Goal: Task Accomplishment & Management: Manage account settings

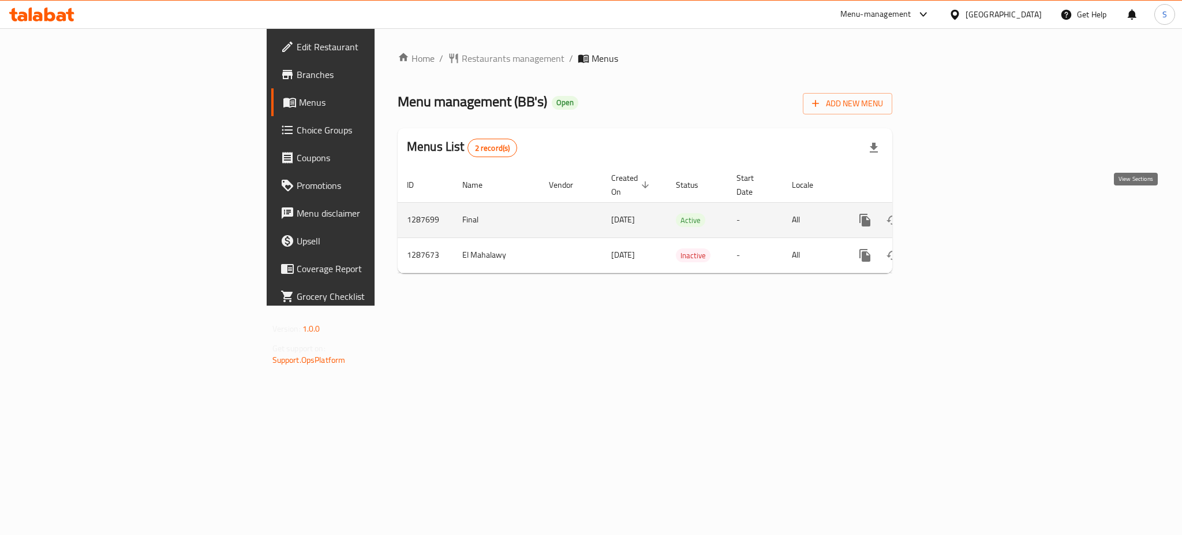
click at [956, 213] on icon "enhanced table" at bounding box center [949, 220] width 14 height 14
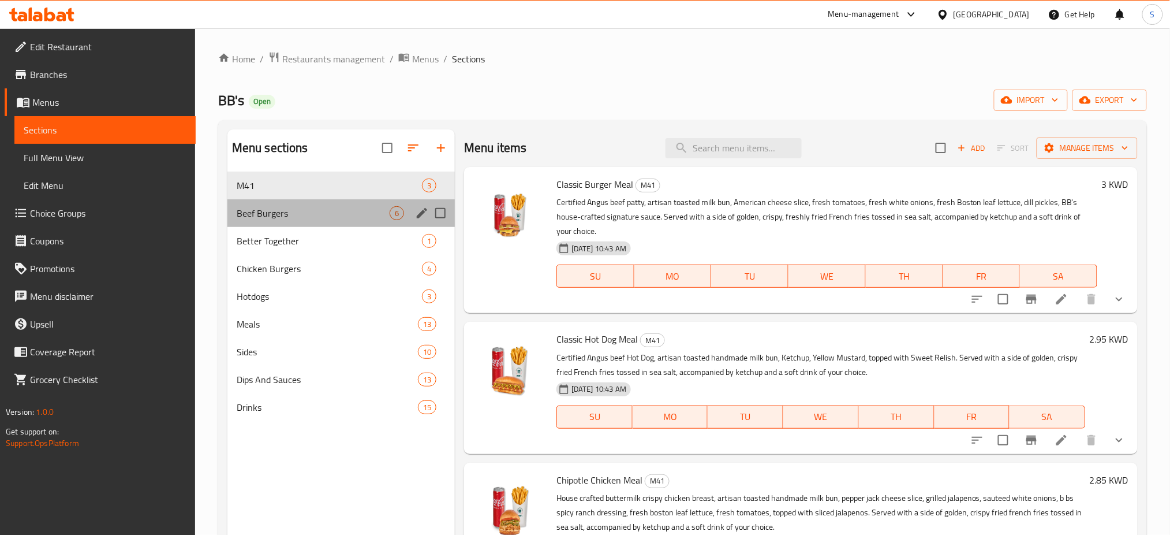
click at [308, 202] on div "Beef Burgers 6" at bounding box center [340, 213] width 227 height 28
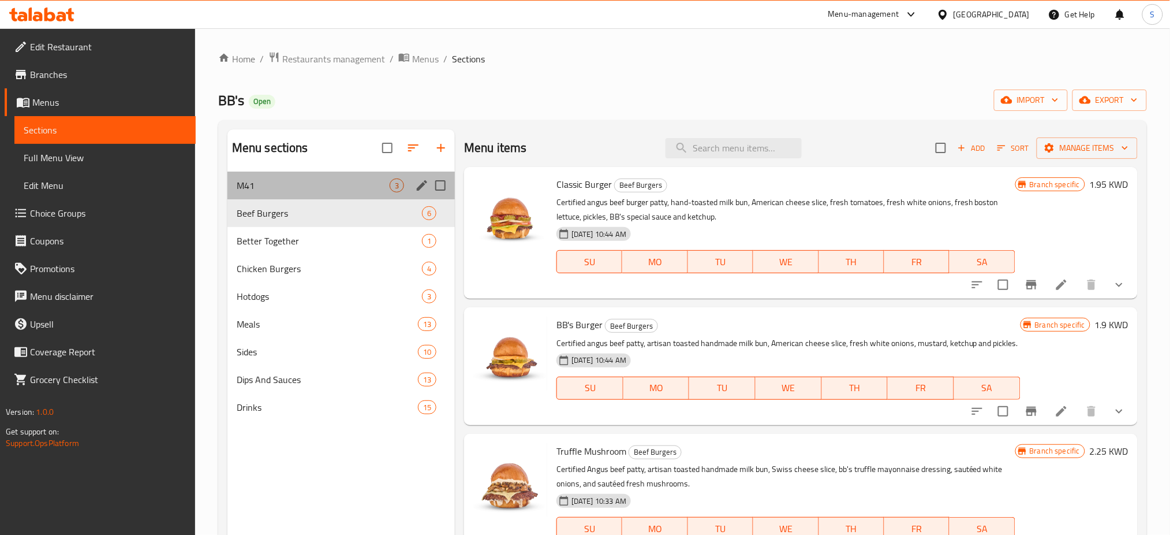
click at [311, 178] on div "M41 3" at bounding box center [340, 185] width 227 height 28
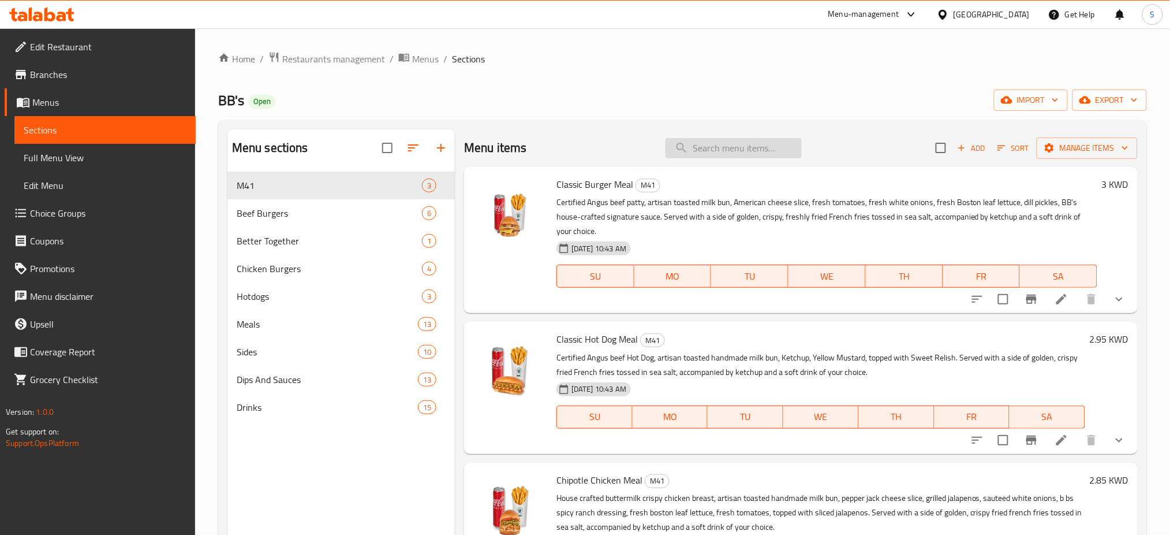
click at [707, 145] on input "search" at bounding box center [734, 148] width 136 height 20
paste input "Classic Burger Meal"
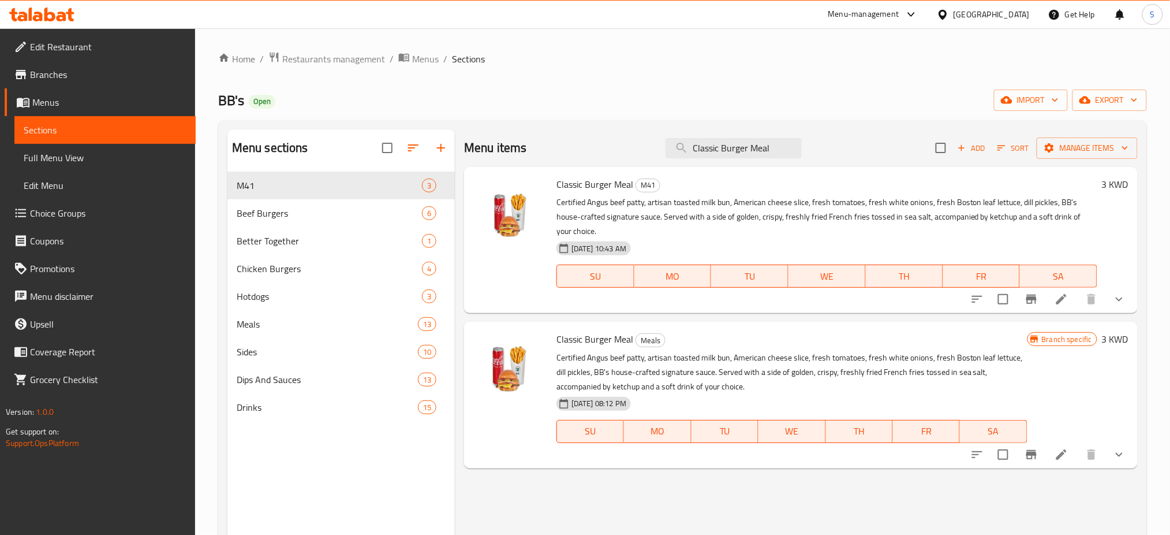
type input "Classic Burger Meal"
click at [65, 79] on span "Branches" at bounding box center [108, 75] width 156 height 14
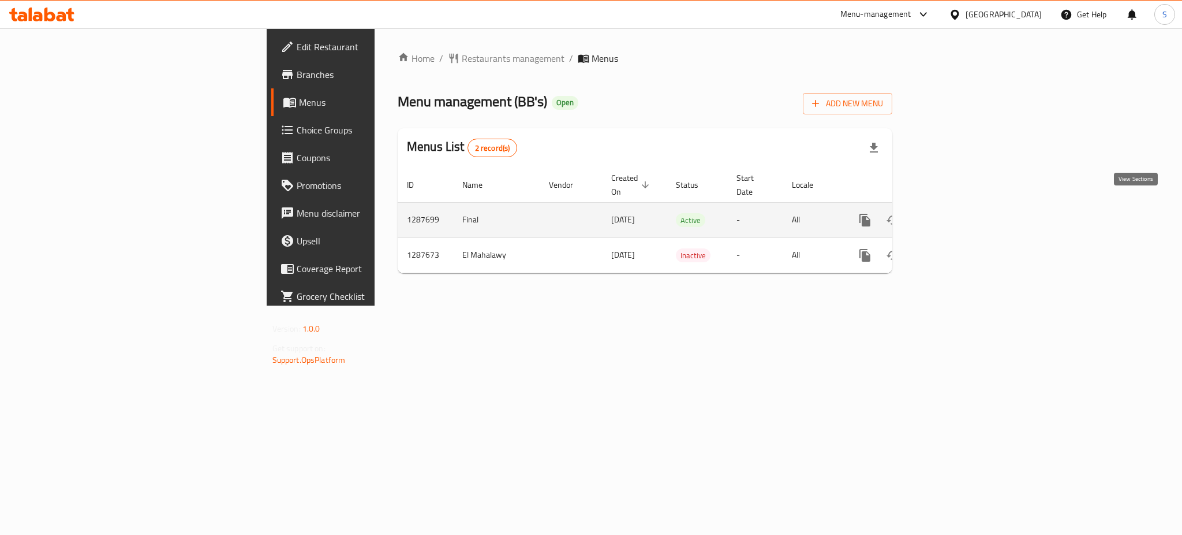
click at [954, 215] on icon "enhanced table" at bounding box center [948, 220] width 10 height 10
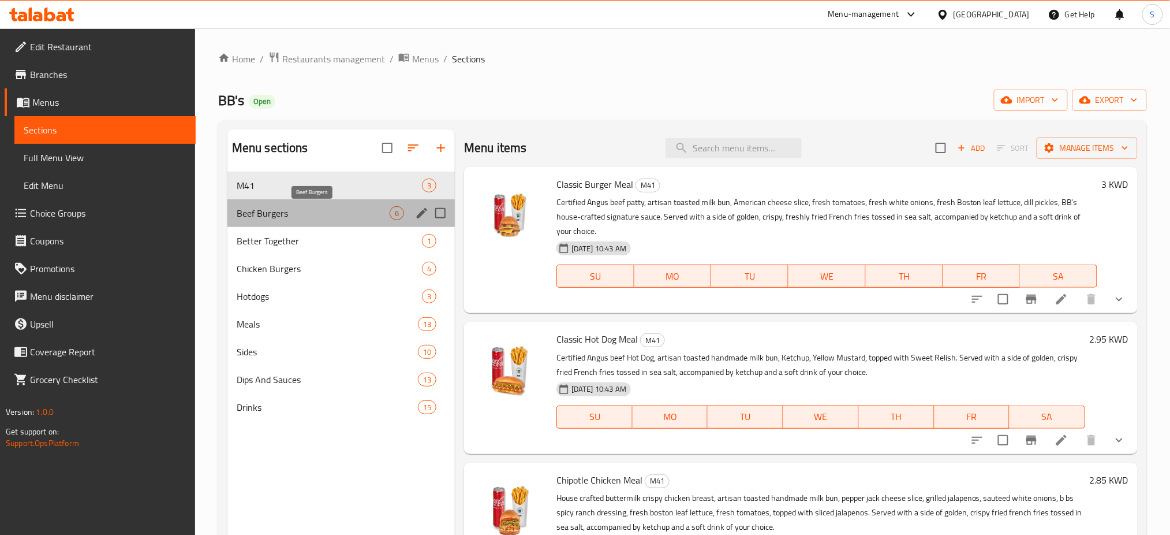
click at [353, 210] on span "Beef Burgers" at bounding box center [313, 213] width 153 height 14
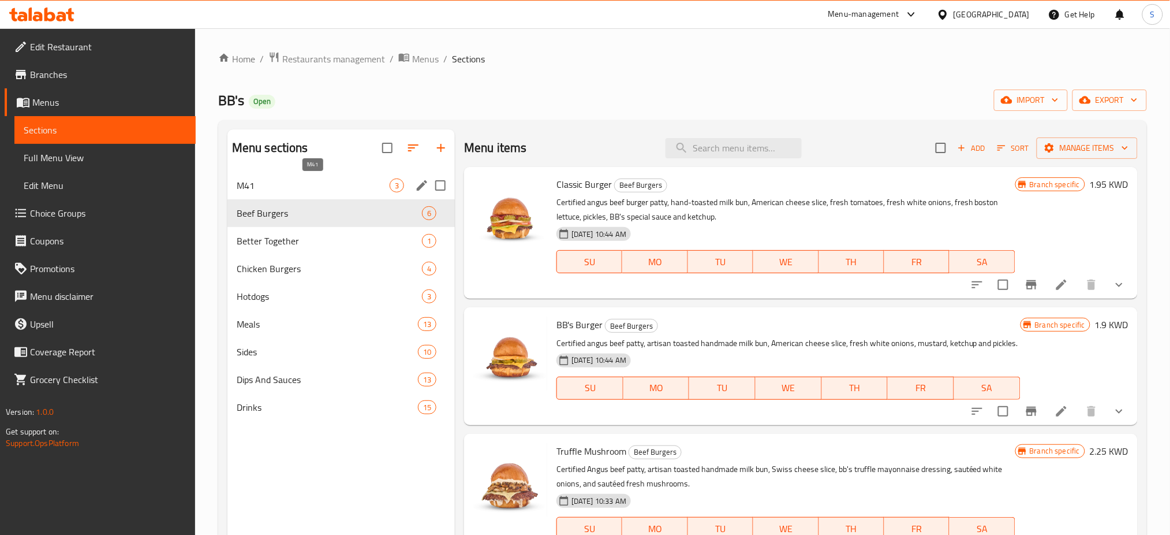
click at [344, 181] on span "M41" at bounding box center [313, 185] width 153 height 14
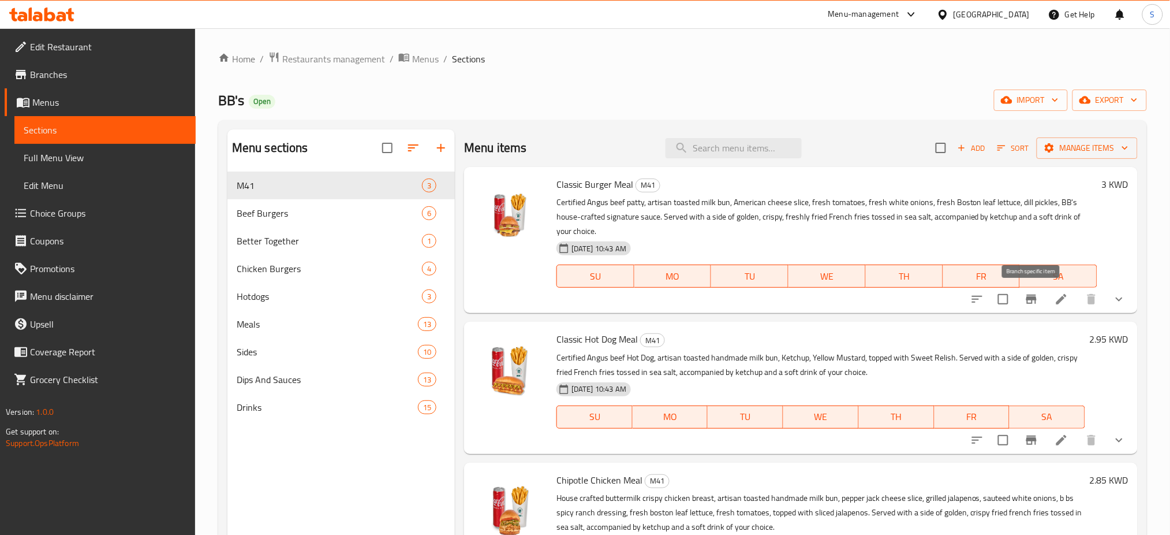
click at [1034, 303] on icon "Branch-specific-item" at bounding box center [1032, 299] width 14 height 14
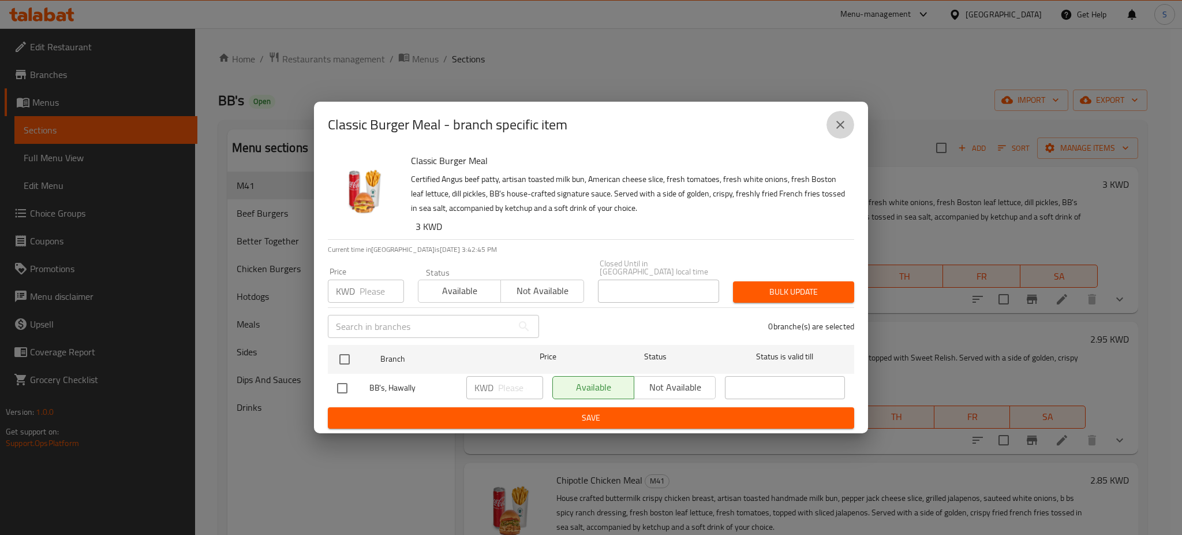
click at [844, 129] on icon "close" at bounding box center [841, 125] width 14 height 14
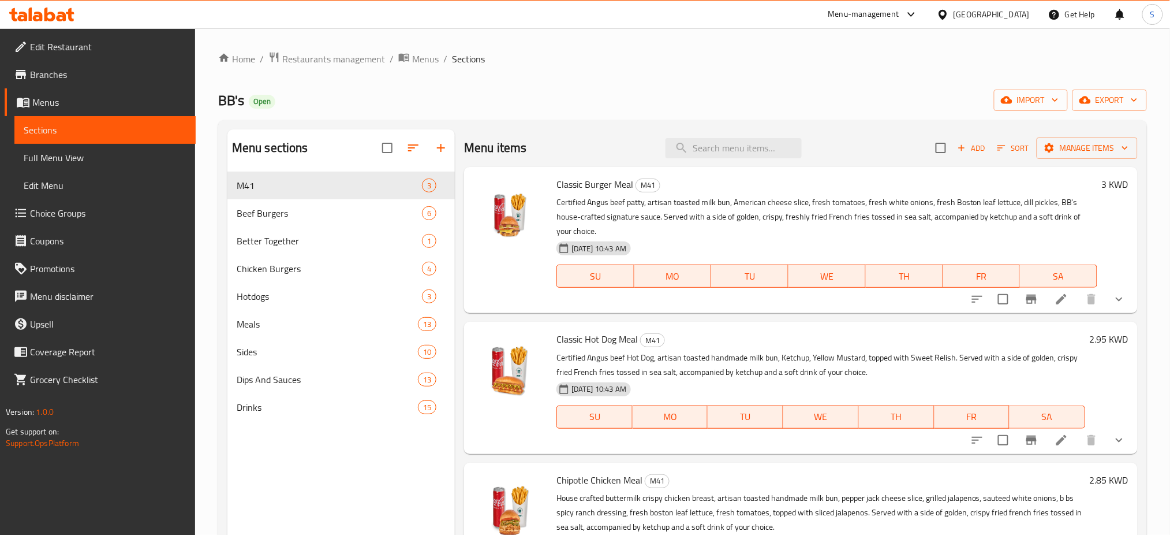
click at [1038, 303] on icon "Branch-specific-item" at bounding box center [1032, 299] width 14 height 14
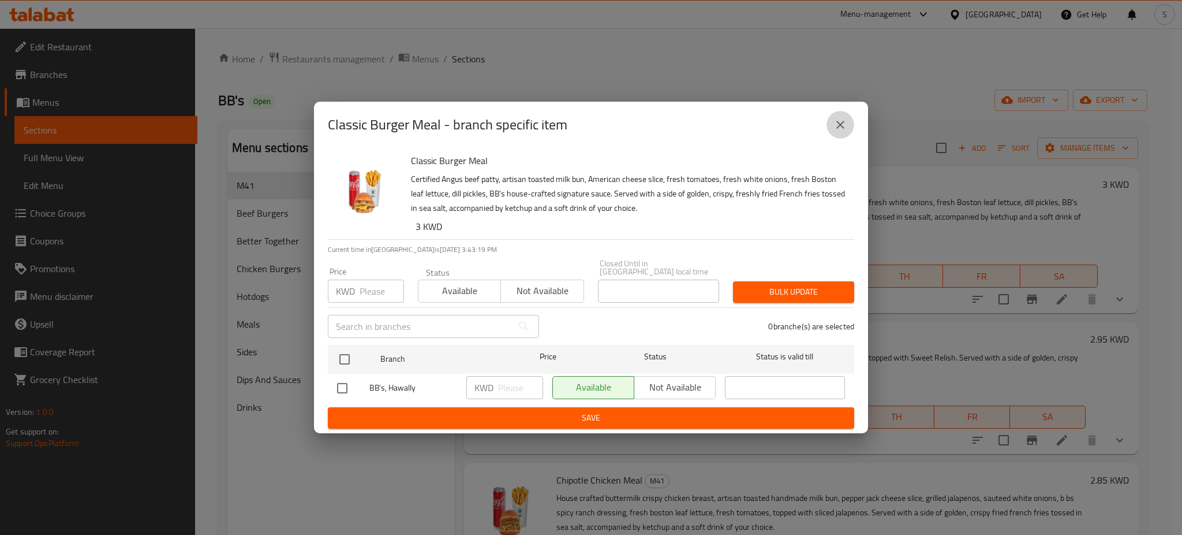
click at [844, 128] on icon "close" at bounding box center [841, 125] width 14 height 14
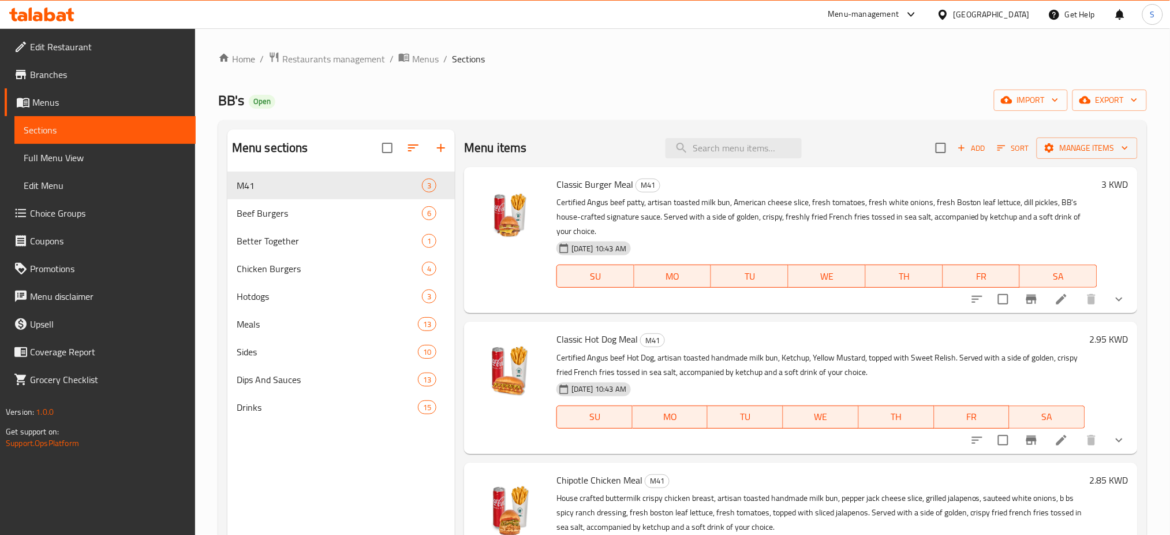
click at [1038, 442] on icon "Branch-specific-item" at bounding box center [1032, 440] width 14 height 14
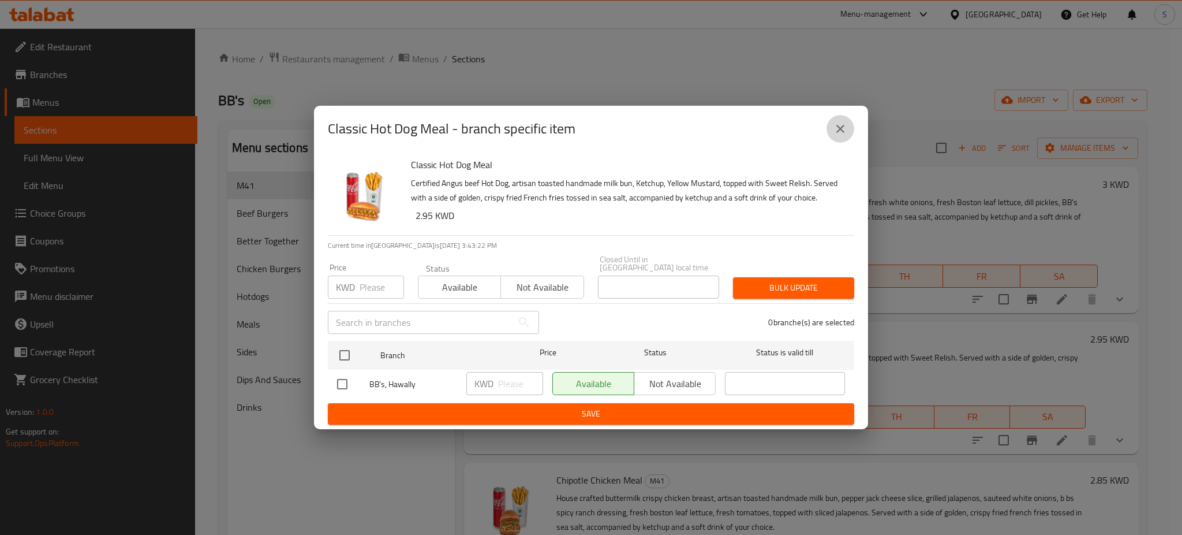
click at [843, 136] on icon "close" at bounding box center [841, 129] width 14 height 14
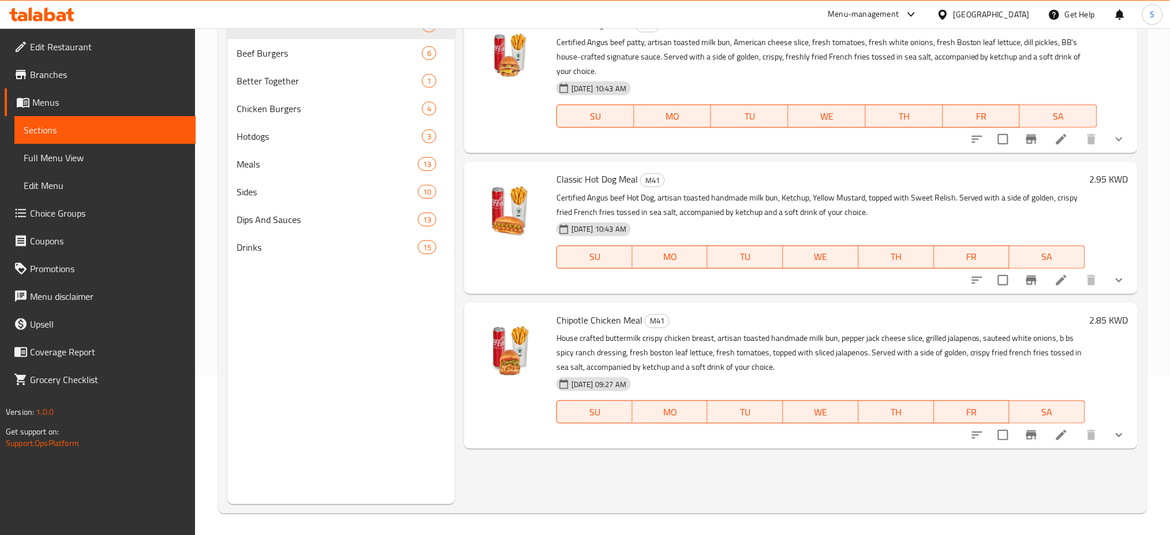
scroll to position [162, 0]
click at [1034, 439] on icon "Branch-specific-item" at bounding box center [1032, 433] width 14 height 14
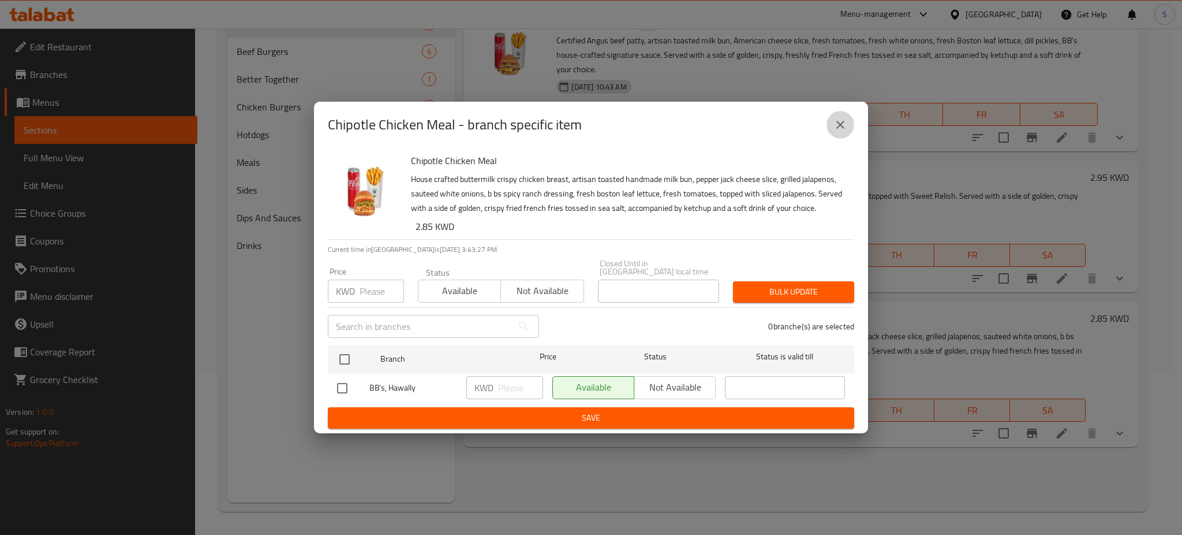
click at [837, 130] on icon "close" at bounding box center [841, 125] width 14 height 14
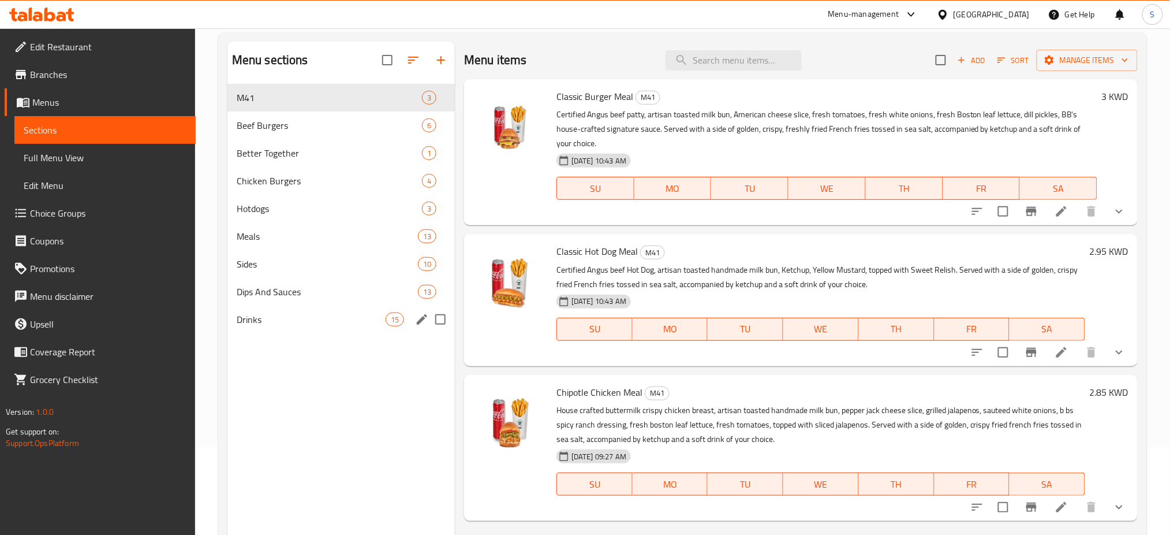
scroll to position [0, 0]
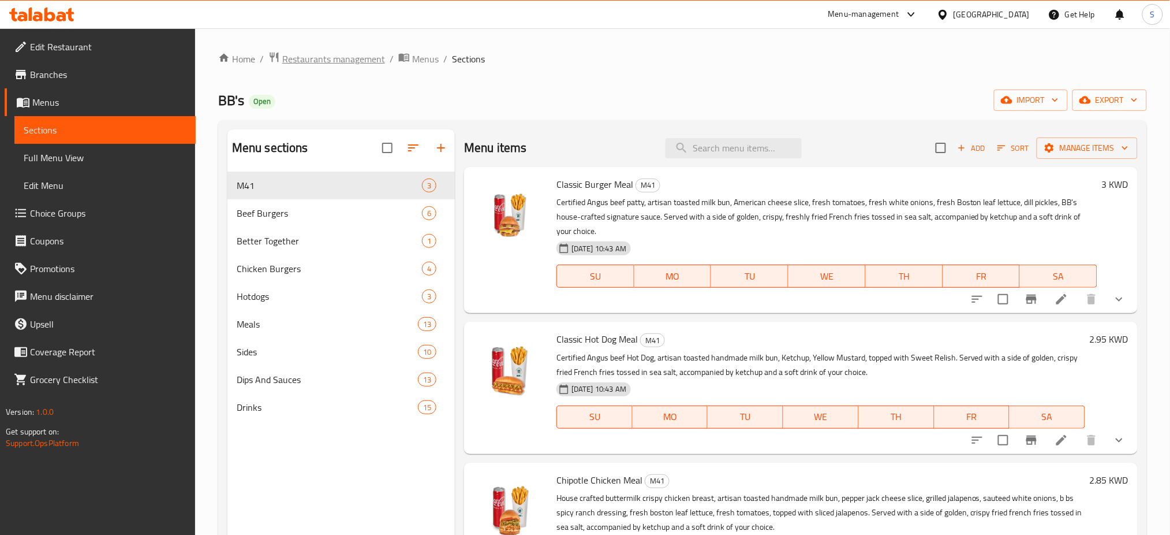
click at [350, 58] on span "Restaurants management" at bounding box center [333, 59] width 103 height 14
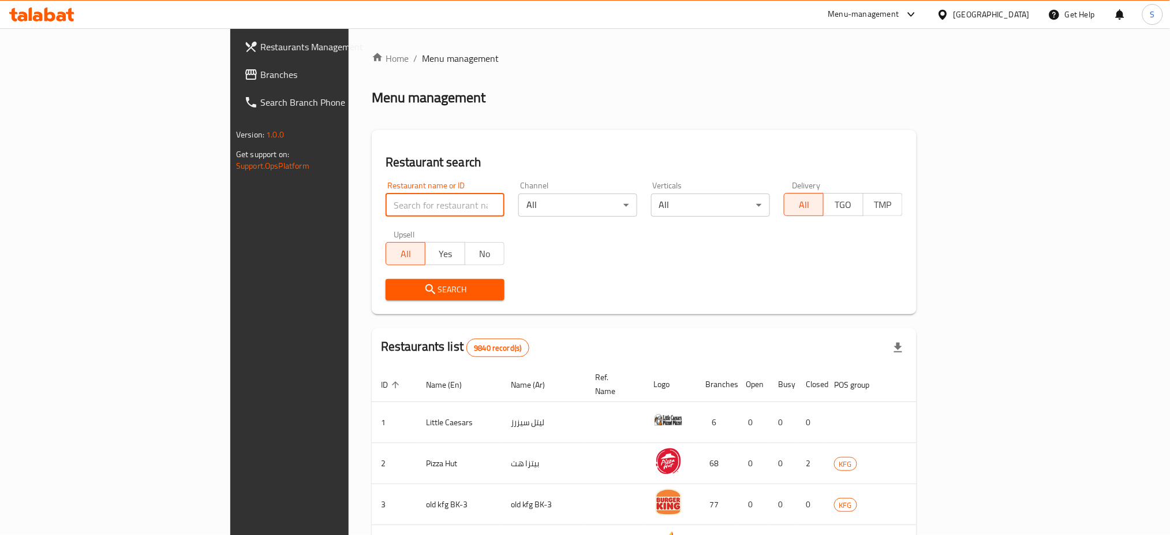
click at [386, 202] on input "search" at bounding box center [445, 204] width 119 height 23
type input "nutreeze"
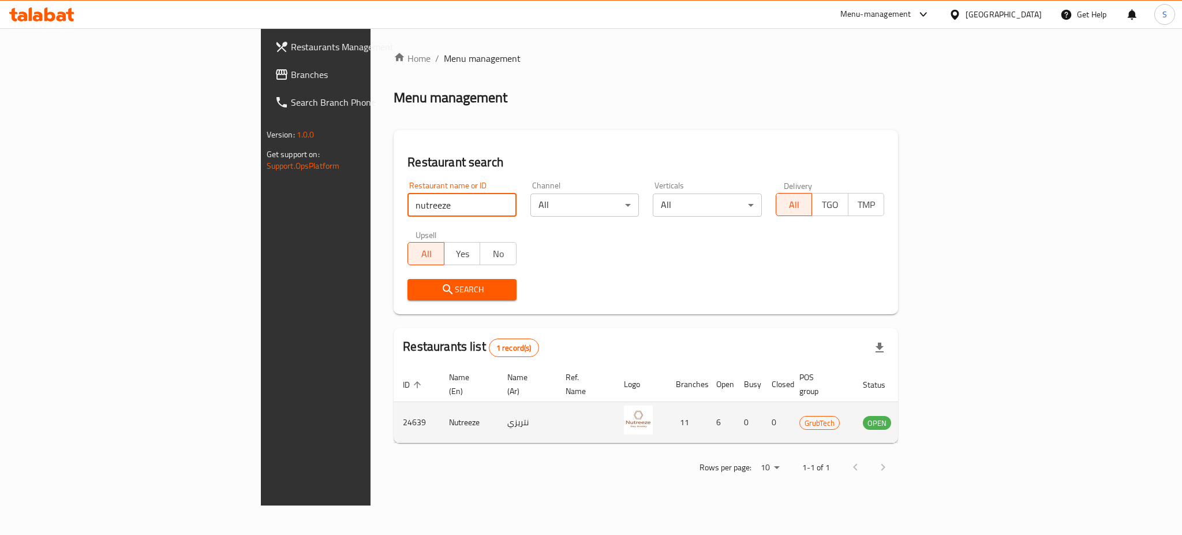
click at [937, 418] on icon "enhanced table" at bounding box center [930, 423] width 13 height 10
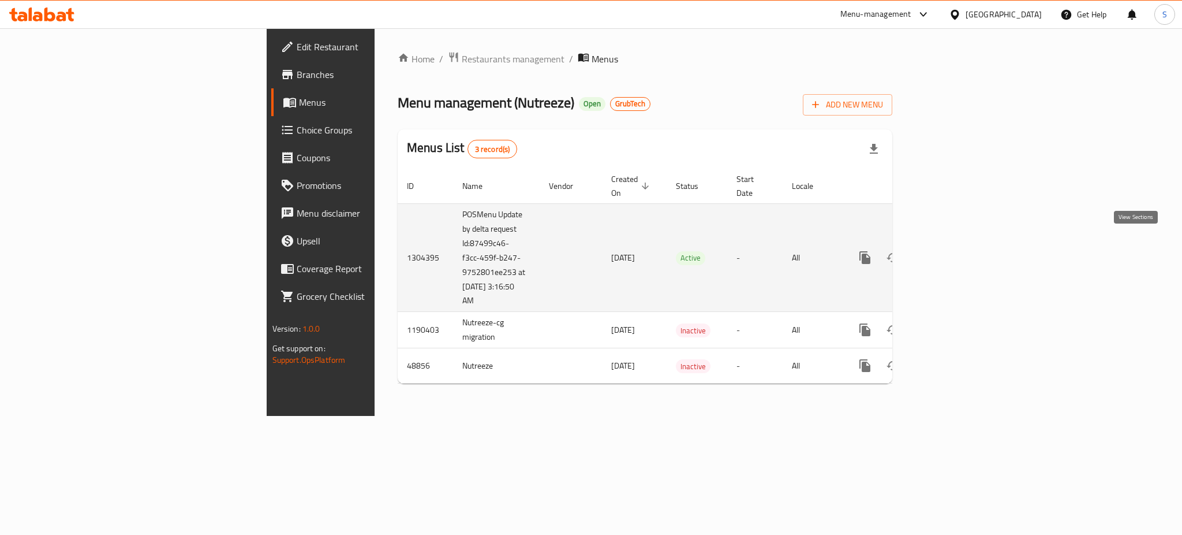
click at [956, 251] on icon "enhanced table" at bounding box center [949, 258] width 14 height 14
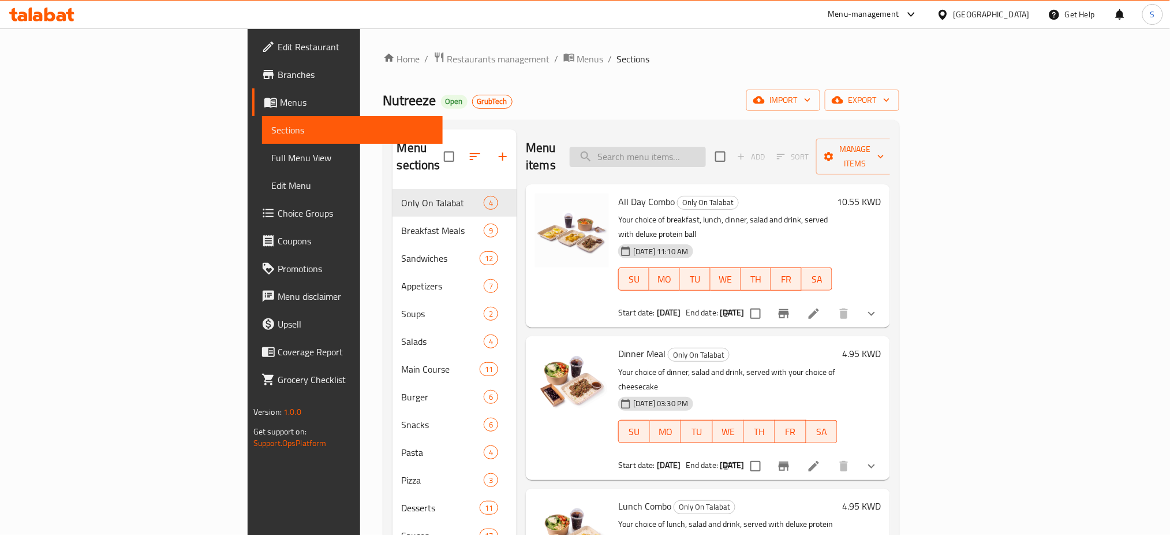
click at [706, 147] on input "search" at bounding box center [638, 157] width 136 height 20
paste input "Eggs Benedict"
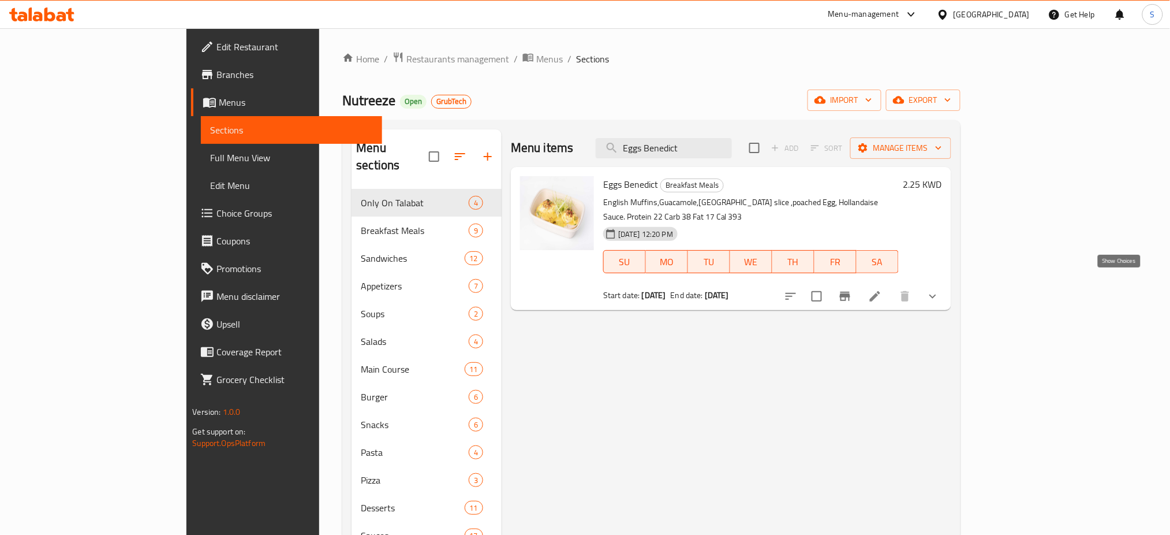
type input "Eggs Benedict"
click at [937, 294] on icon "show more" at bounding box center [933, 296] width 7 height 4
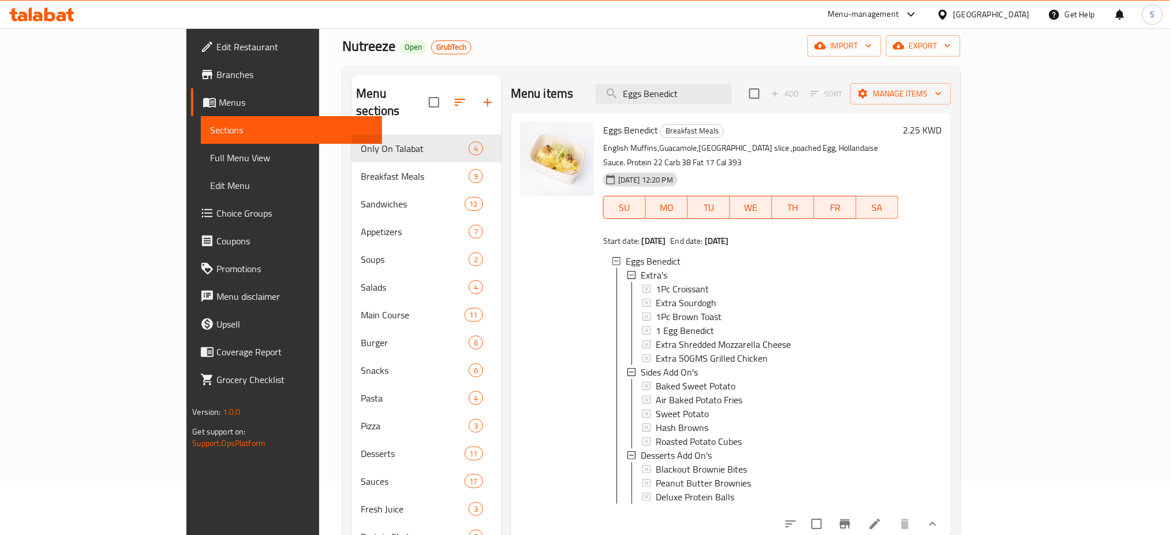
scroll to position [77, 0]
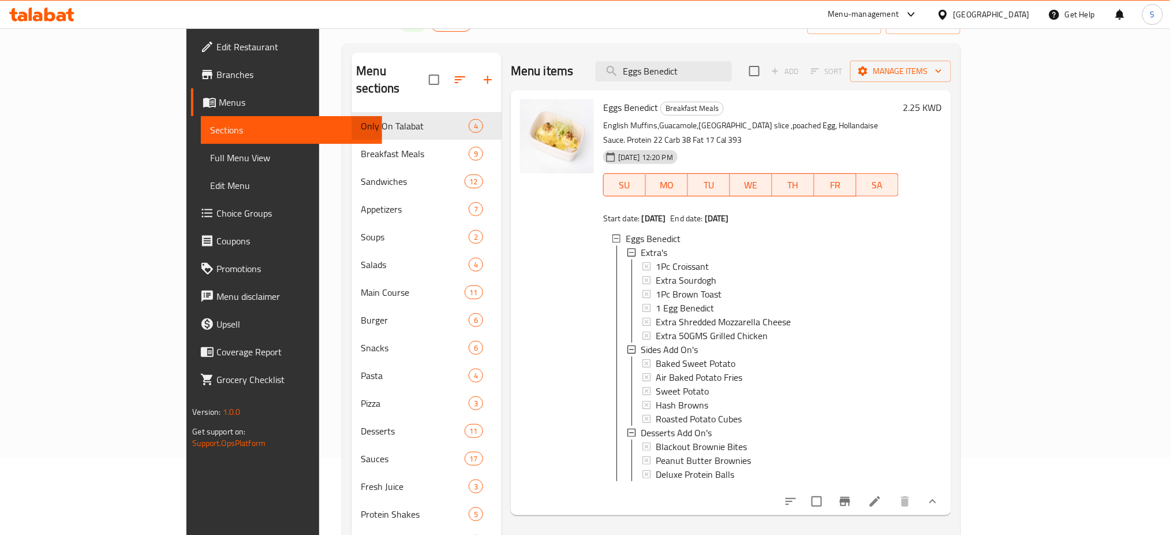
click at [899, 111] on h6 "Eggs Benedict Breakfast Meals" at bounding box center [751, 107] width 296 height 16
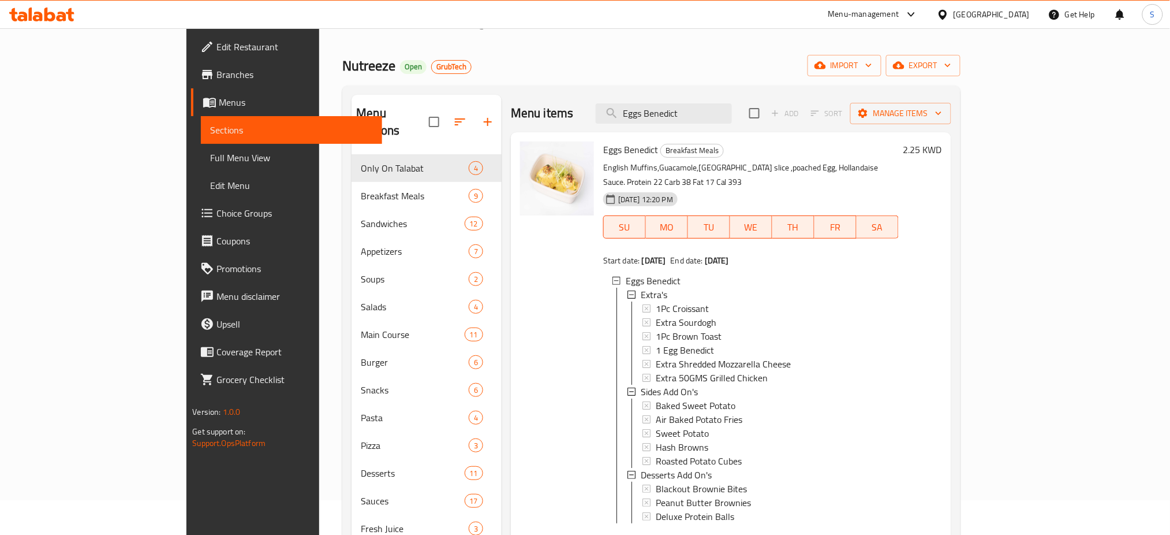
scroll to position [0, 0]
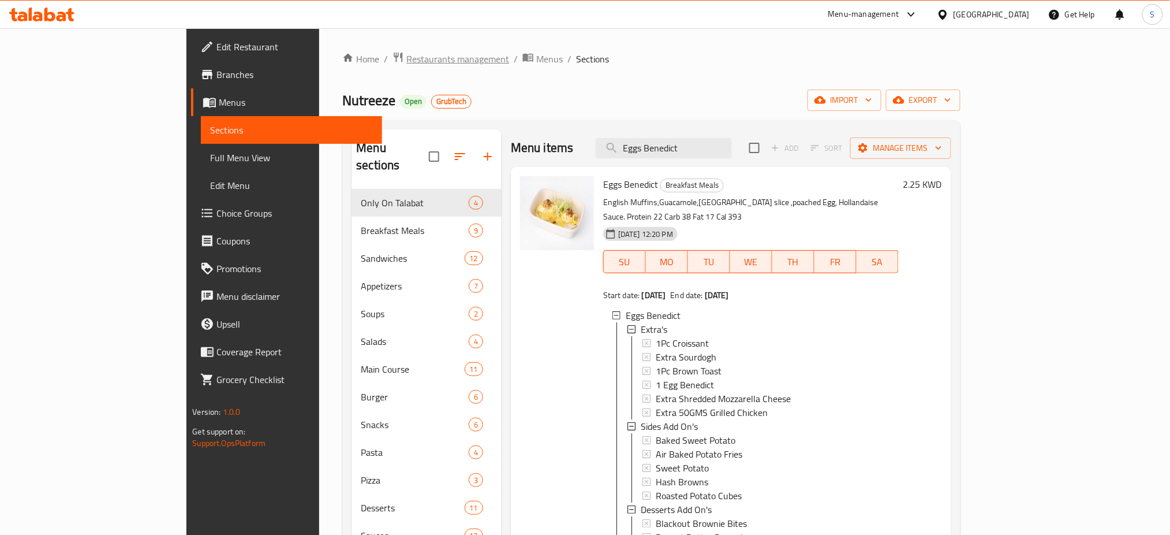
click at [406, 64] on span "Restaurants management" at bounding box center [457, 59] width 103 height 14
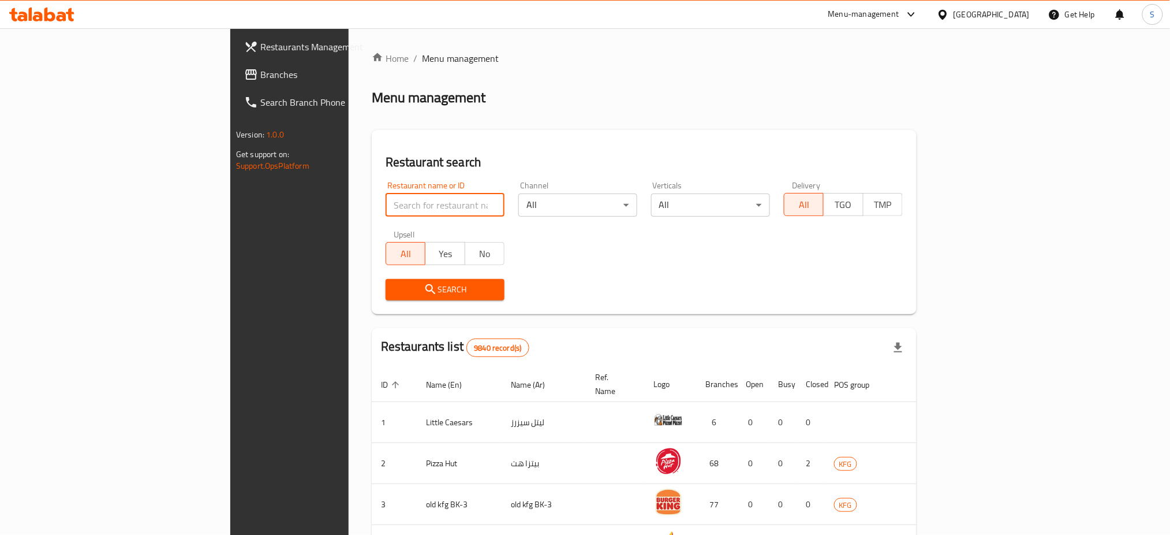
drag, startPoint x: 271, startPoint y: 212, endPoint x: 1181, endPoint y: 155, distance: 912.3
click at [386, 214] on input "search" at bounding box center [445, 204] width 119 height 23
paste input "Cold Stone"
type input "Cold Stone"
click button "Search" at bounding box center [445, 289] width 119 height 21
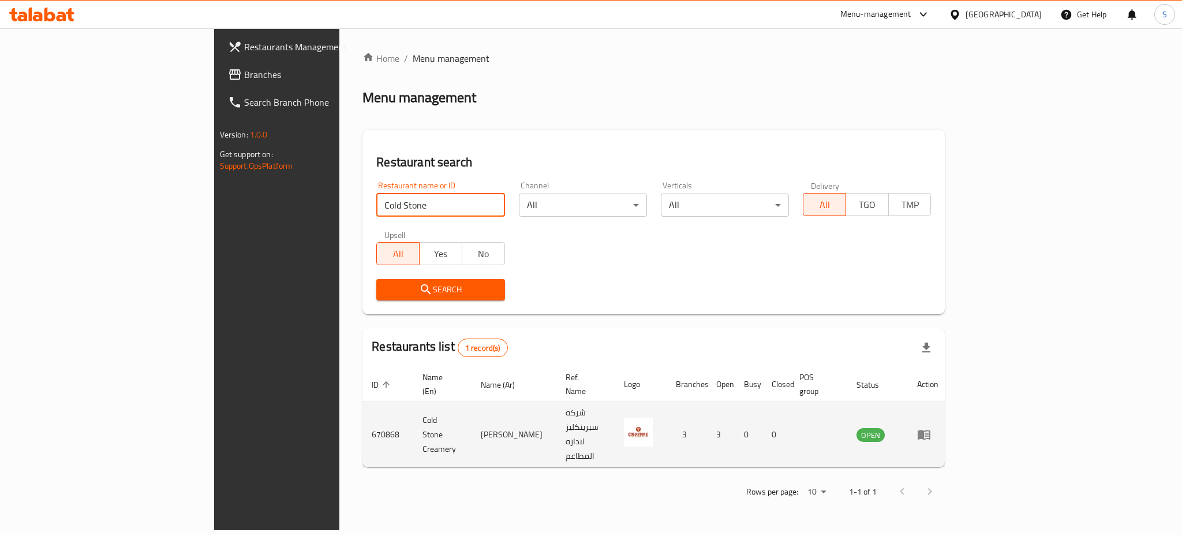
click at [948, 416] on td "enhanced table" at bounding box center [928, 434] width 40 height 65
click at [931, 430] on icon "enhanced table" at bounding box center [924, 435] width 13 height 10
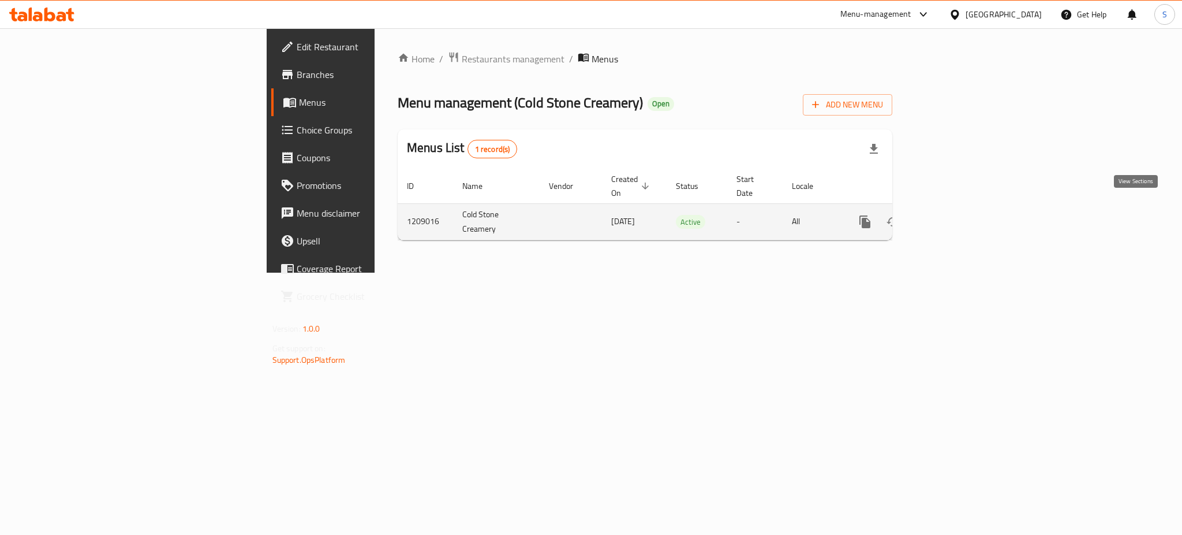
click at [963, 208] on link "enhanced table" at bounding box center [949, 222] width 28 height 28
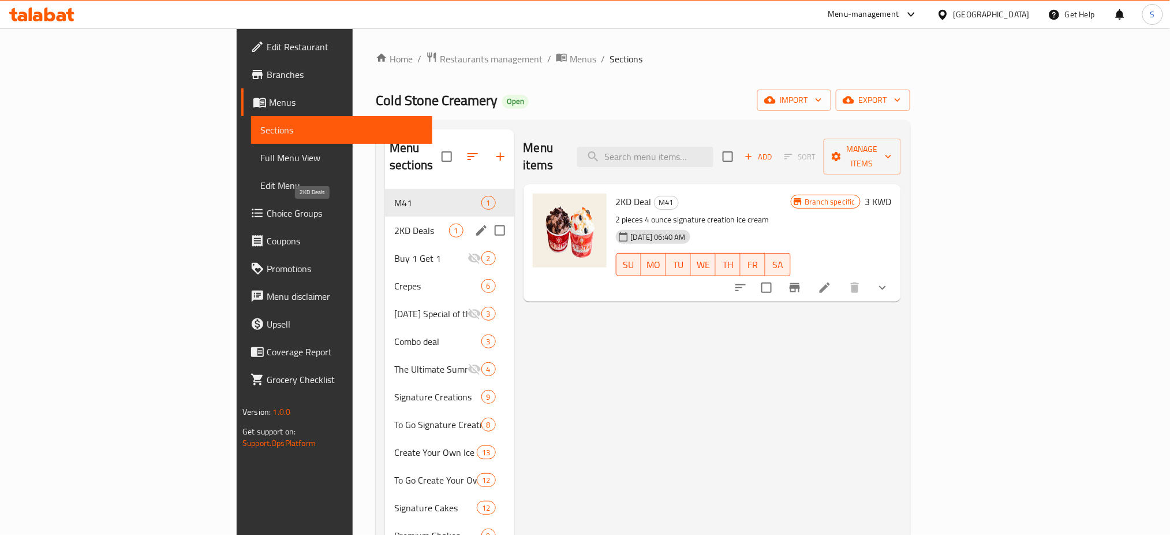
click at [394, 223] on span "2KD Deals" at bounding box center [421, 230] width 54 height 14
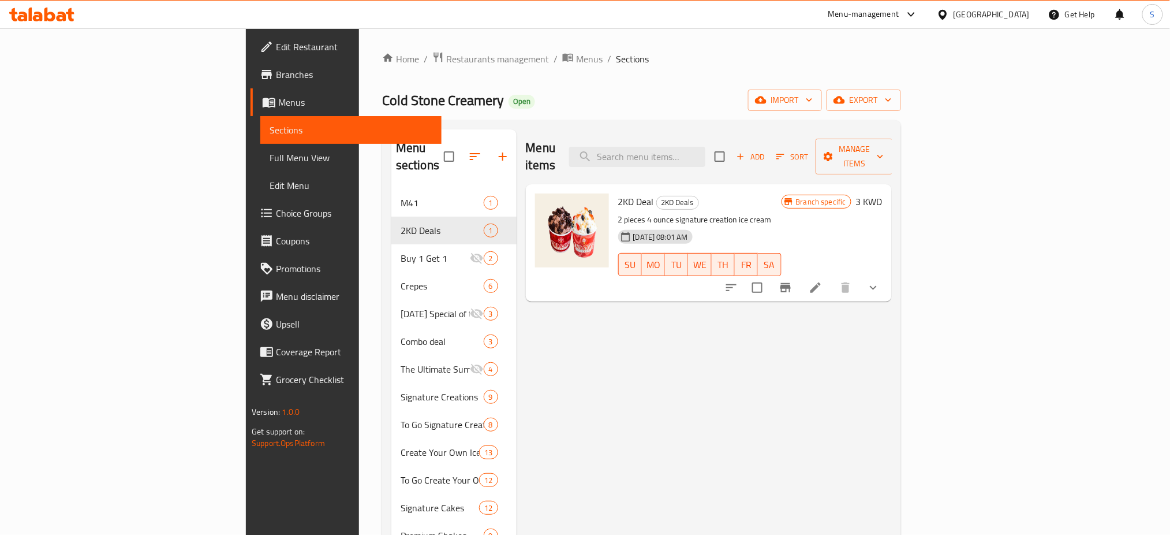
click at [924, 41] on div "Home / Restaurants management / Menus / Sections Cold Stone Creamery Open impor…" at bounding box center [641, 362] width 565 height 668
click at [446, 59] on span "Restaurants management" at bounding box center [497, 59] width 103 height 14
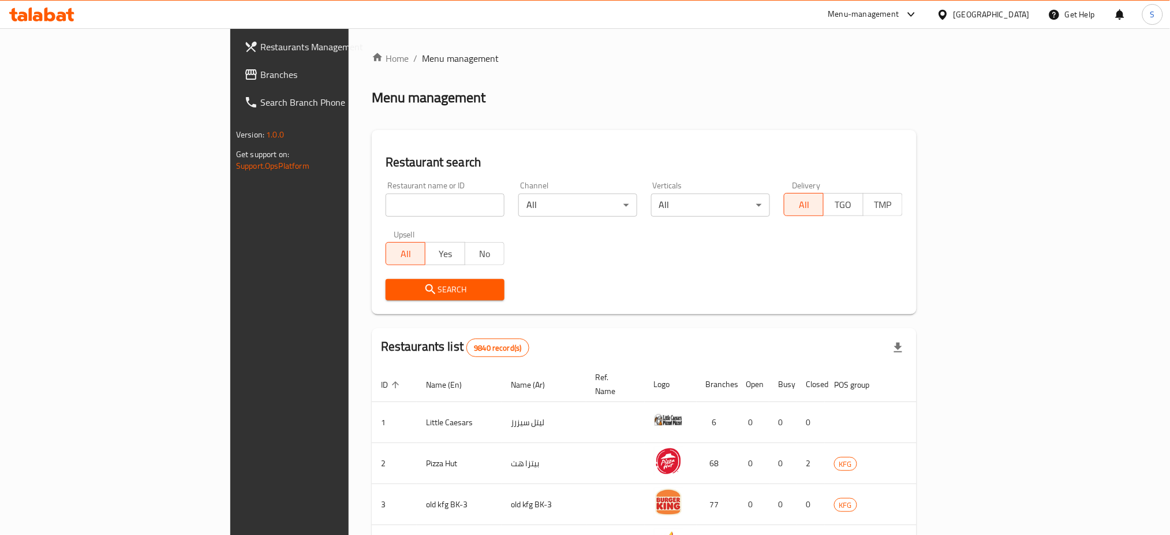
click at [260, 78] on span "Branches" at bounding box center [338, 75] width 156 height 14
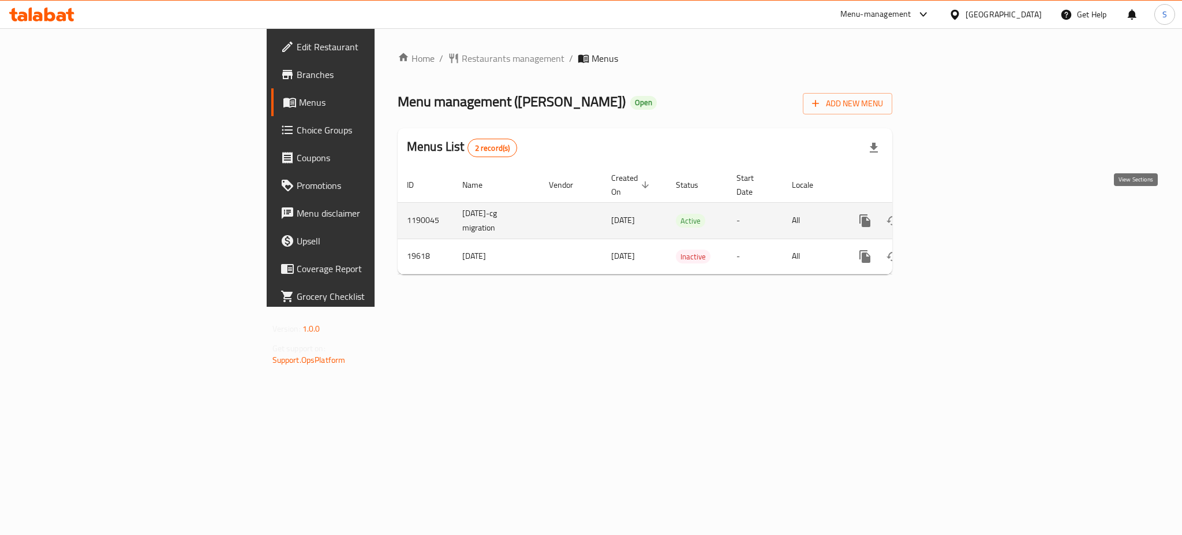
click at [954, 215] on icon "enhanced table" at bounding box center [948, 220] width 10 height 10
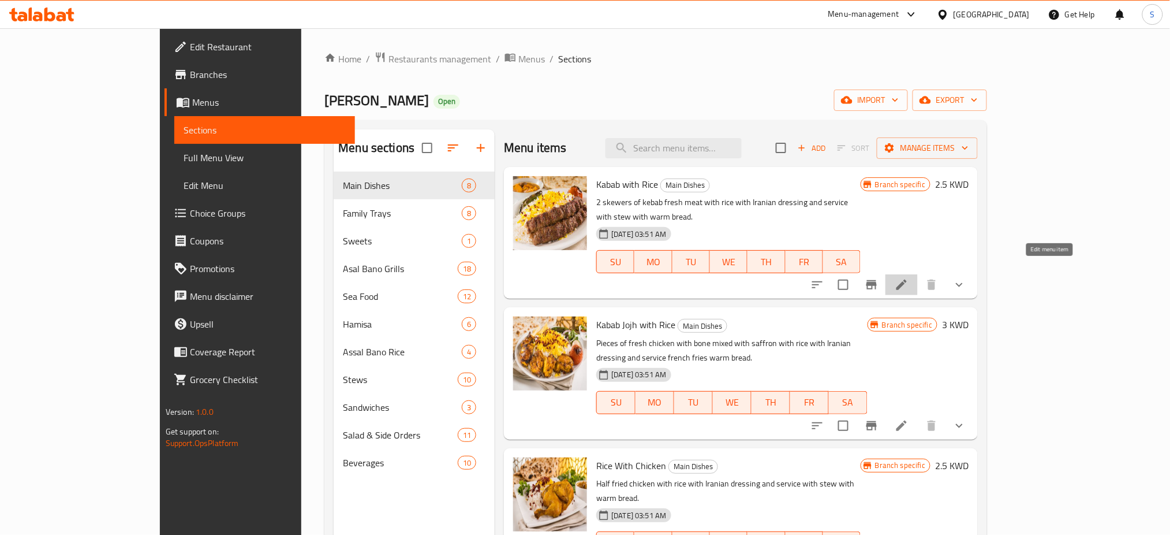
click at [907, 279] on icon at bounding box center [902, 284] width 10 height 10
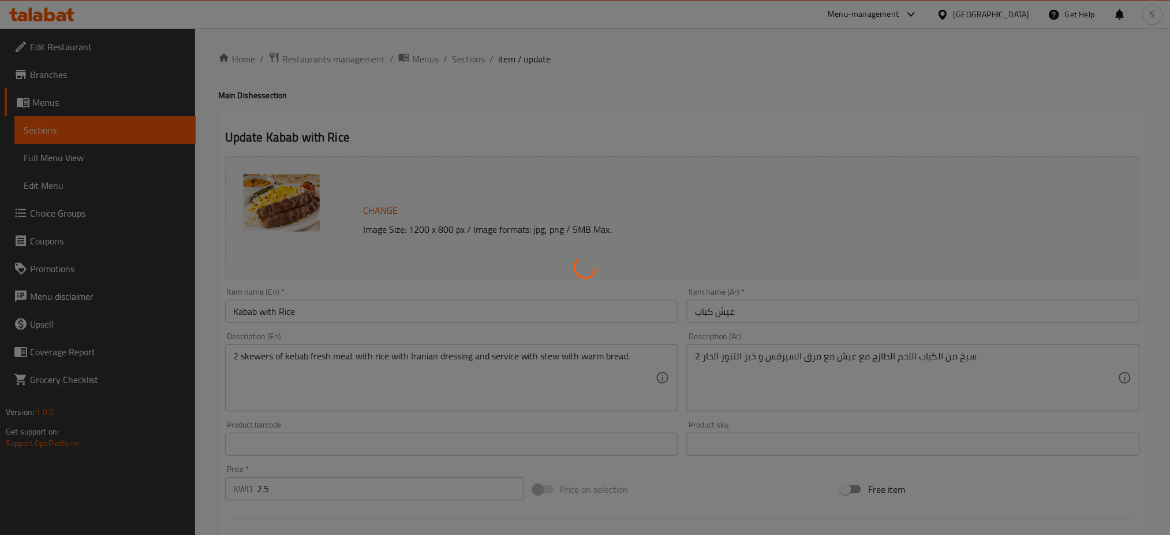
type input "اختيارك من الارز"
type input "1"
type input "اختيارك من المرق"
type input "1"
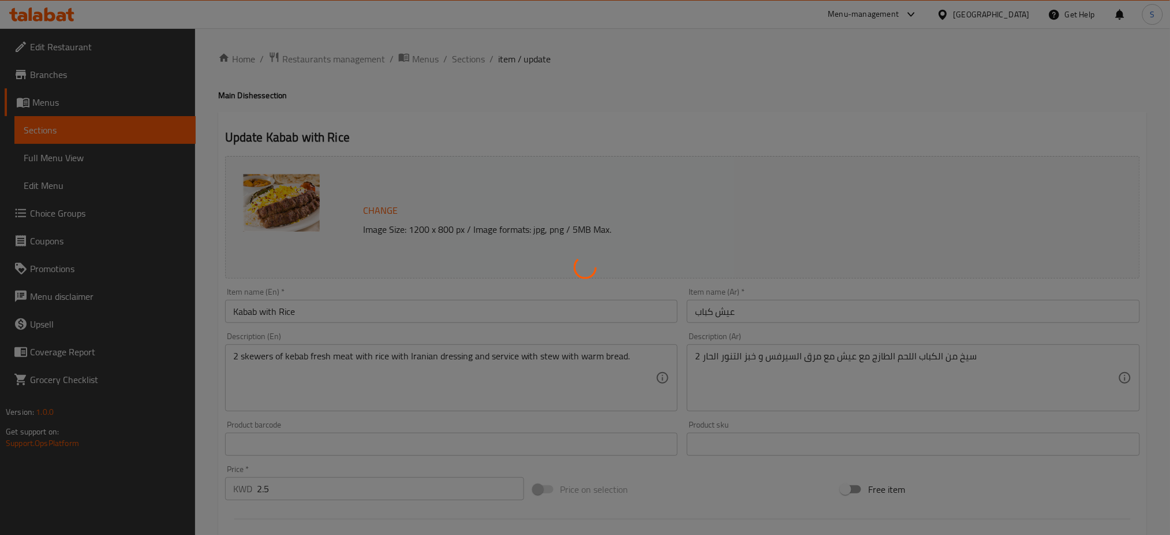
type input "1"
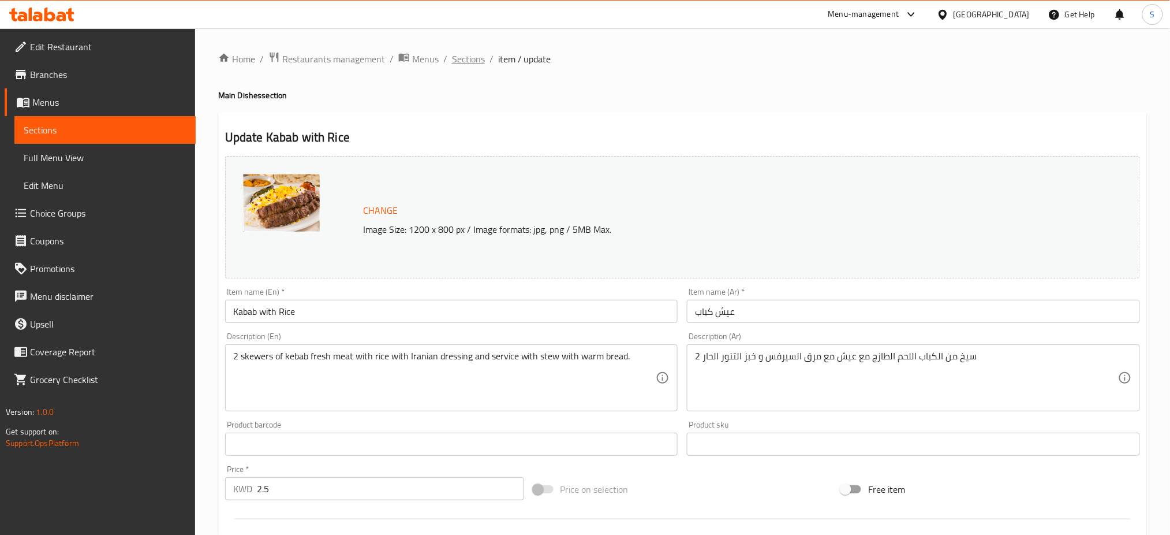
click at [471, 55] on span "Sections" at bounding box center [468, 59] width 33 height 14
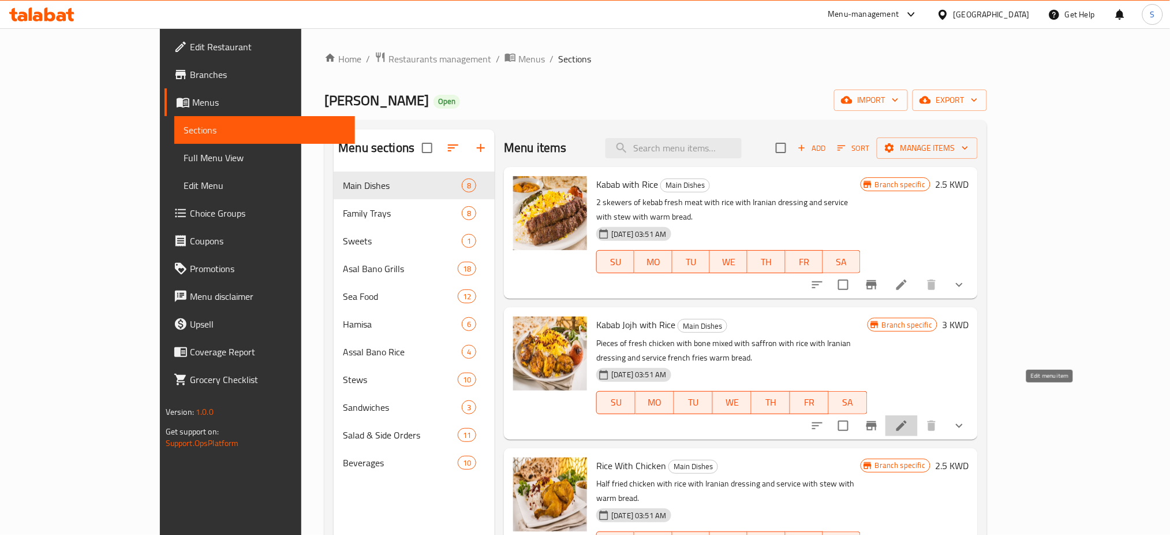
click at [909, 419] on icon at bounding box center [902, 426] width 14 height 14
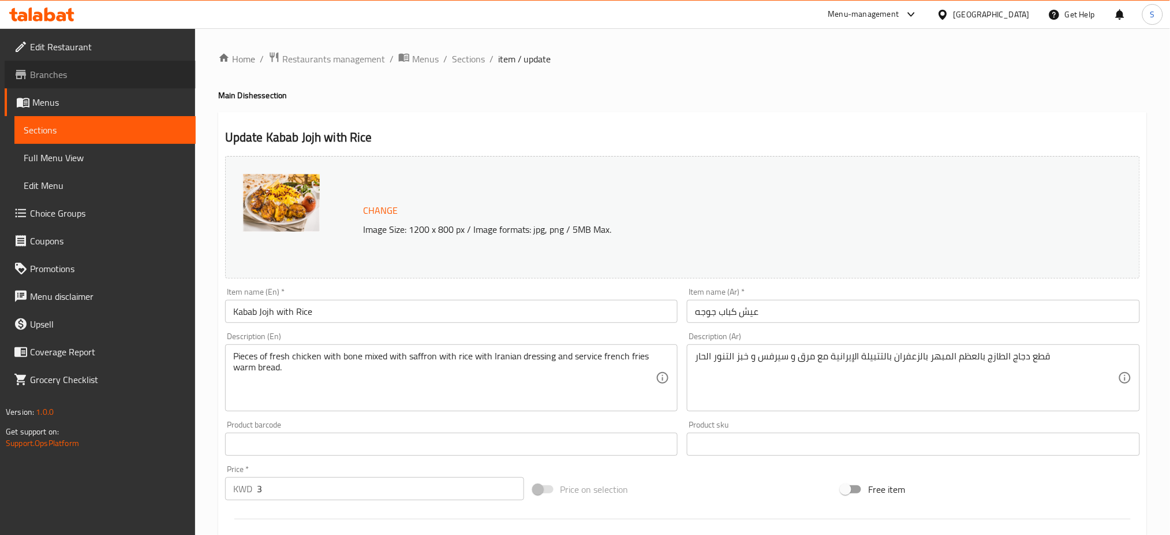
click at [76, 80] on span "Branches" at bounding box center [108, 75] width 156 height 14
